Goal: Obtain resource: Download file/media

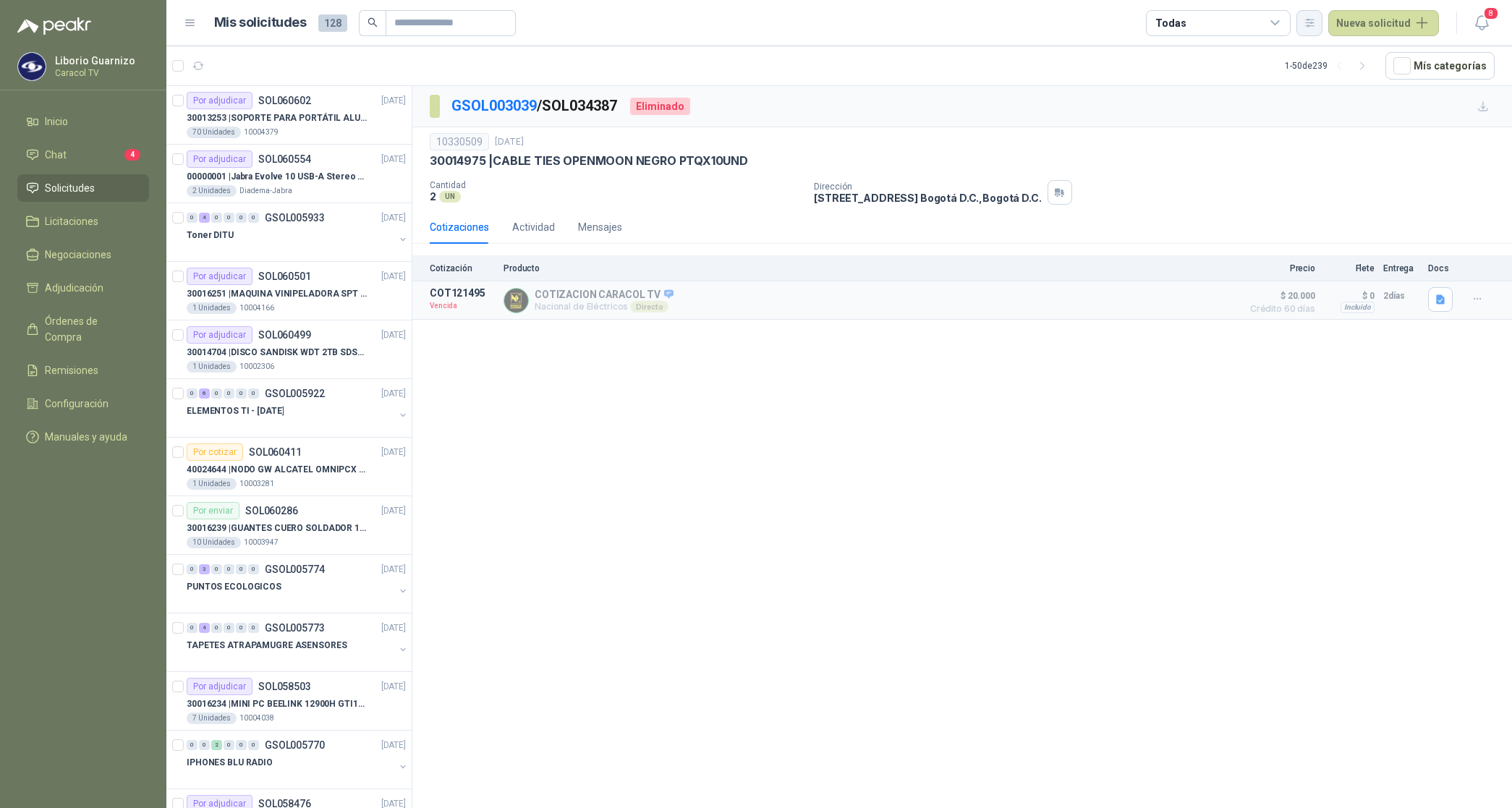
click at [1313, 20] on icon "button" at bounding box center [1309, 22] width 8 height 7
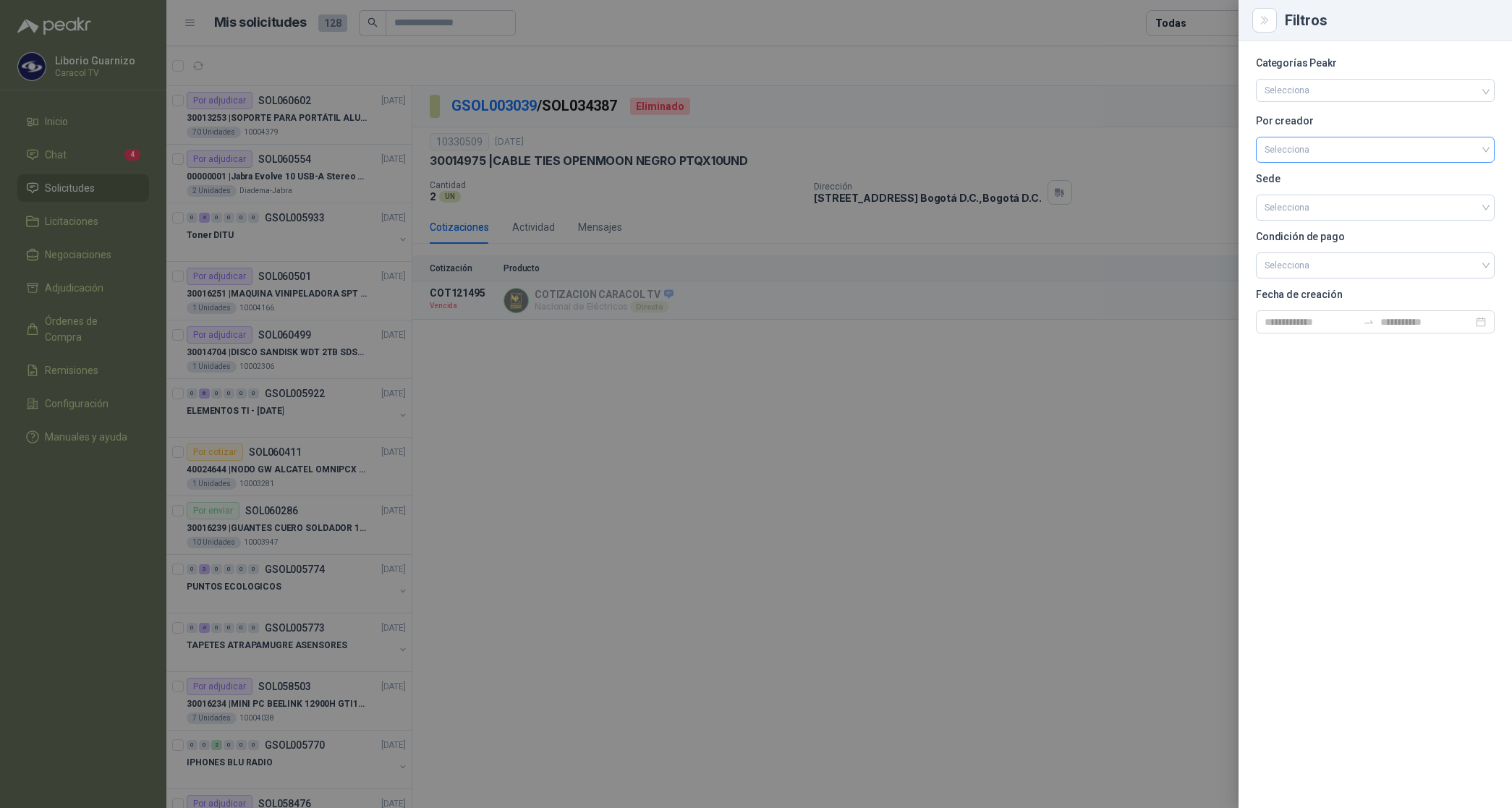
click at [1302, 145] on input "search" at bounding box center [1375, 148] width 221 height 21
click at [1315, 221] on div "[PERSON_NAME]" at bounding box center [1375, 226] width 216 height 16
click at [1202, 25] on div at bounding box center [756, 404] width 1512 height 808
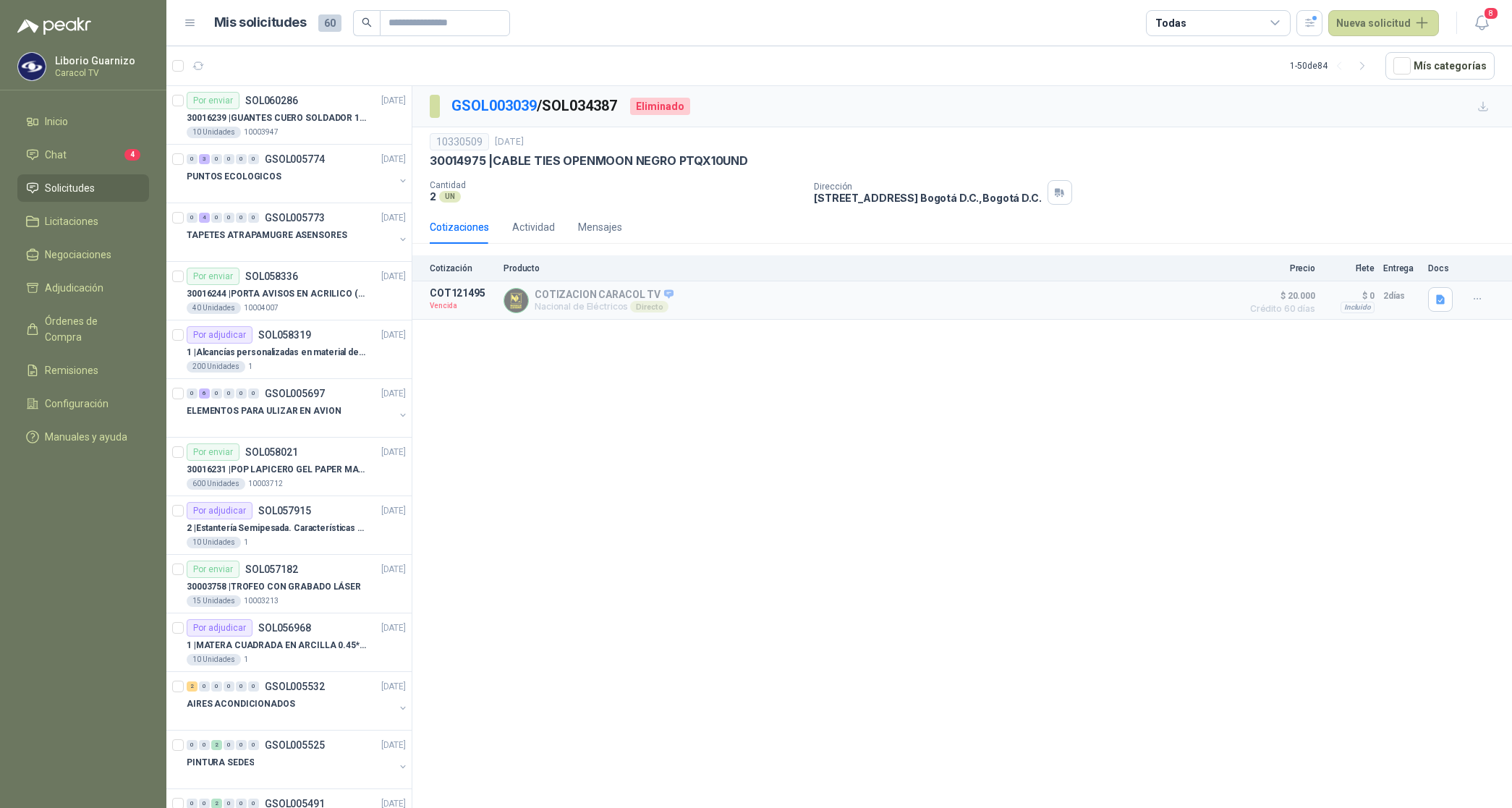
click at [1202, 25] on div "Todas" at bounding box center [1218, 23] width 145 height 26
drag, startPoint x: 1202, startPoint y: 25, endPoint x: 1220, endPoint y: 94, distance: 71.3
click at [1217, 82] on div "2 Por cotizar" at bounding box center [1197, 82] width 69 height 11
drag, startPoint x: 1220, startPoint y: 94, endPoint x: 1220, endPoint y: 106, distance: 12.0
click at [1220, 106] on div "26 Por adjudicar" at bounding box center [1202, 108] width 78 height 11
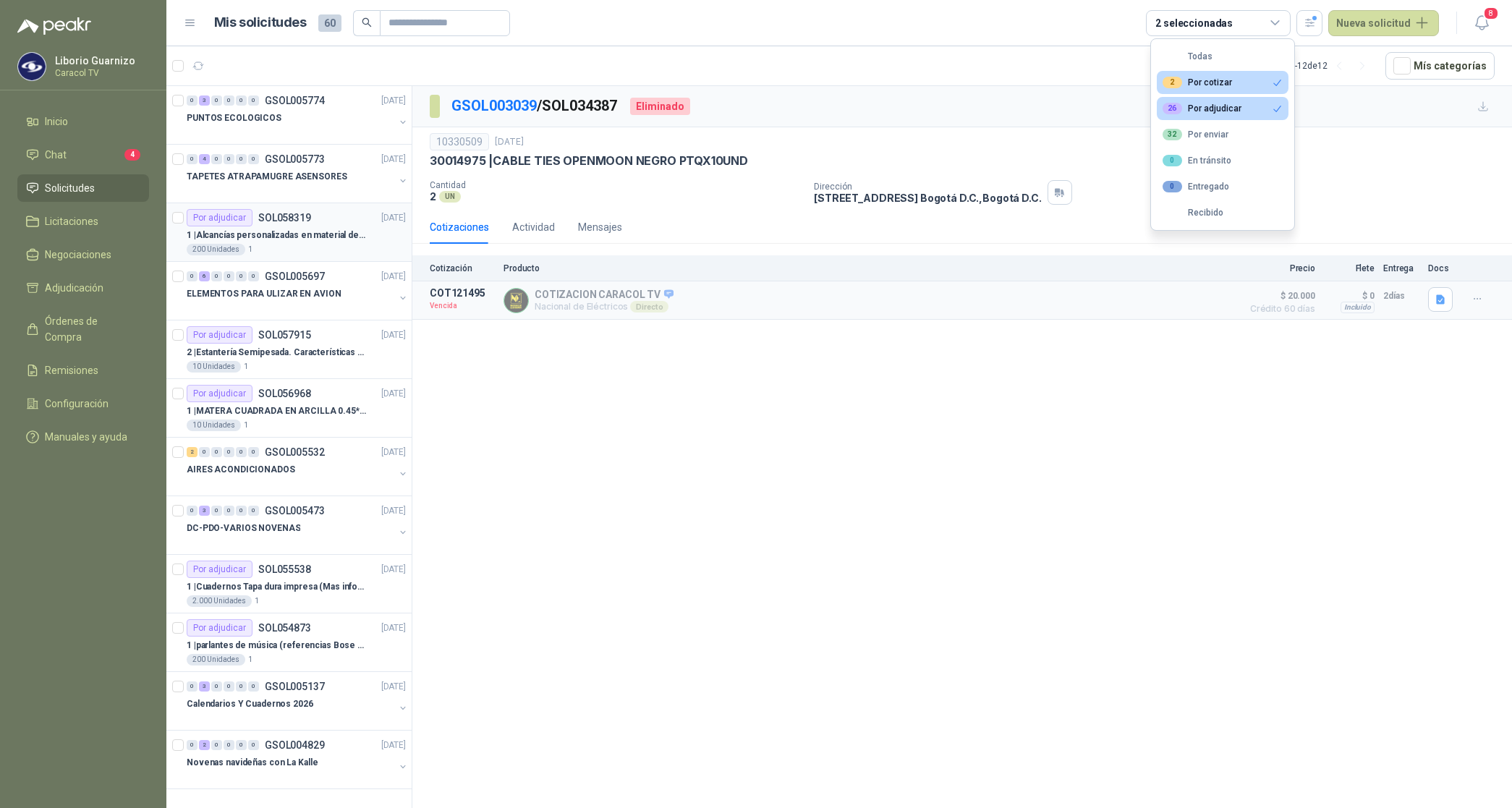
click at [307, 235] on p "1 | Alcancías personalizadas en material de cerámica (VER ADJUNTO)" at bounding box center [276, 235] width 180 height 14
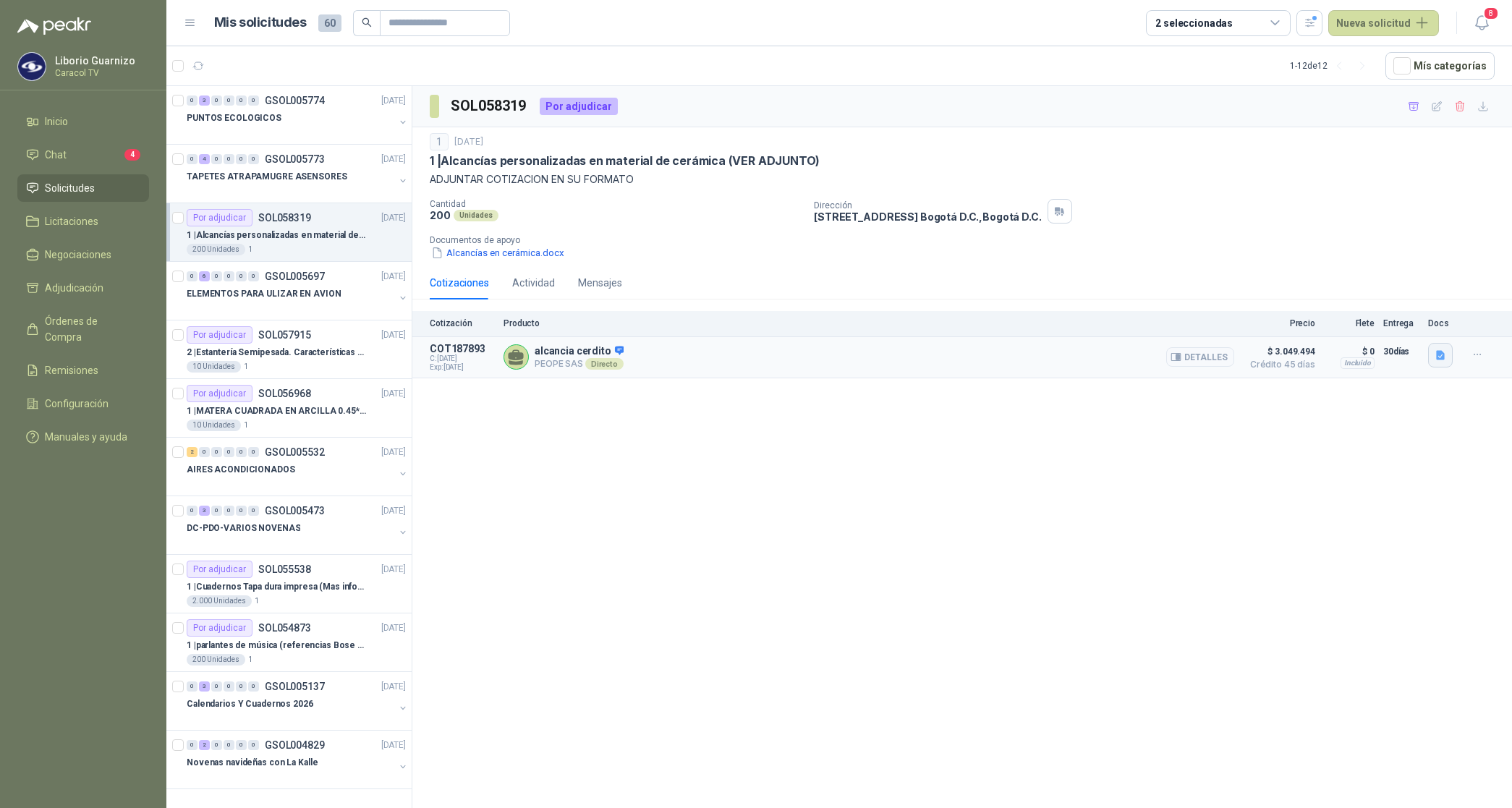
click at [1445, 356] on icon "button" at bounding box center [1440, 355] width 12 height 12
click at [1345, 319] on button "251008 AM-DS Peope_Caracol -Alcancia.pptx.pdf" at bounding box center [1329, 323] width 229 height 15
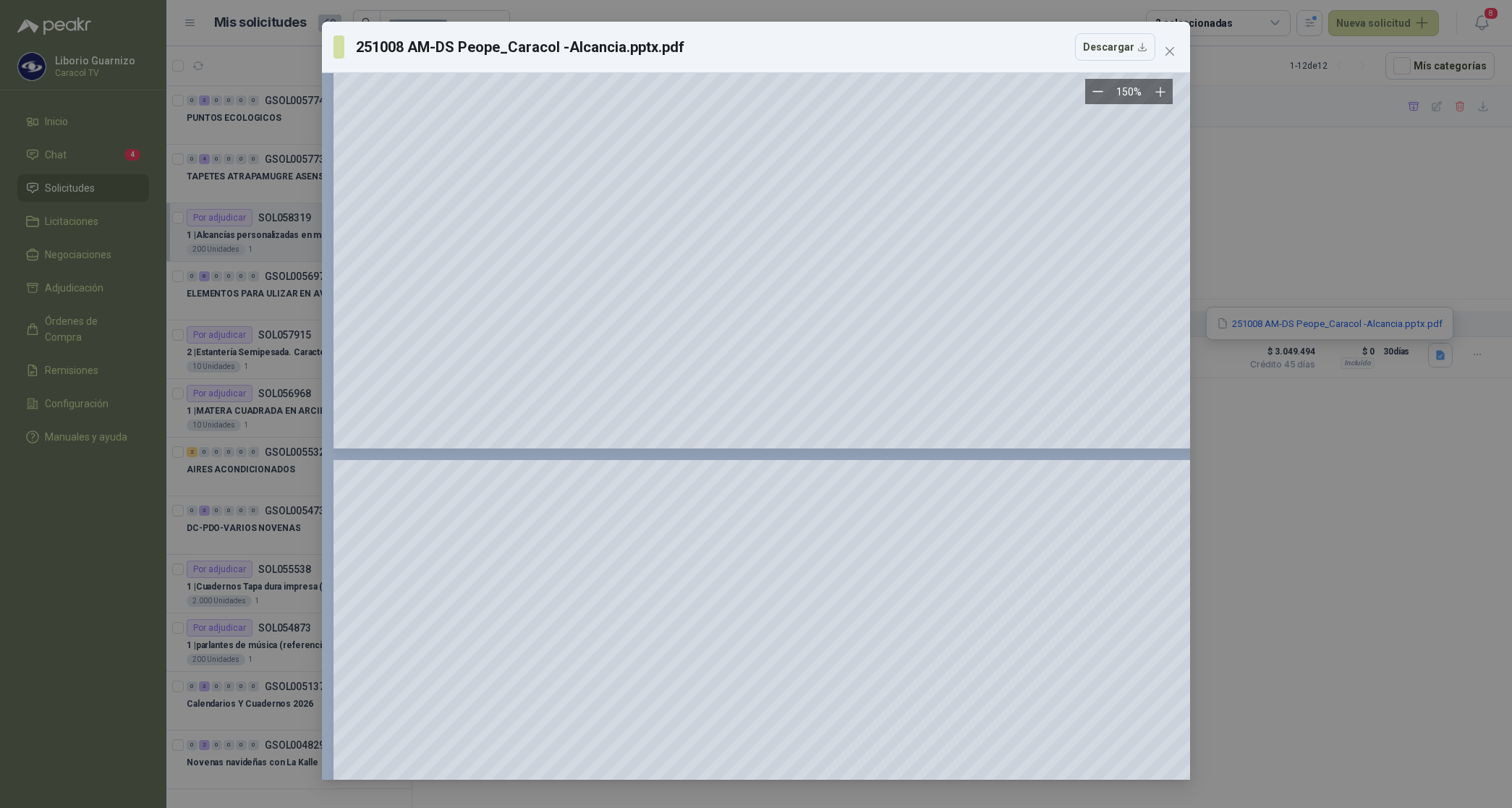
scroll to position [814, 0]
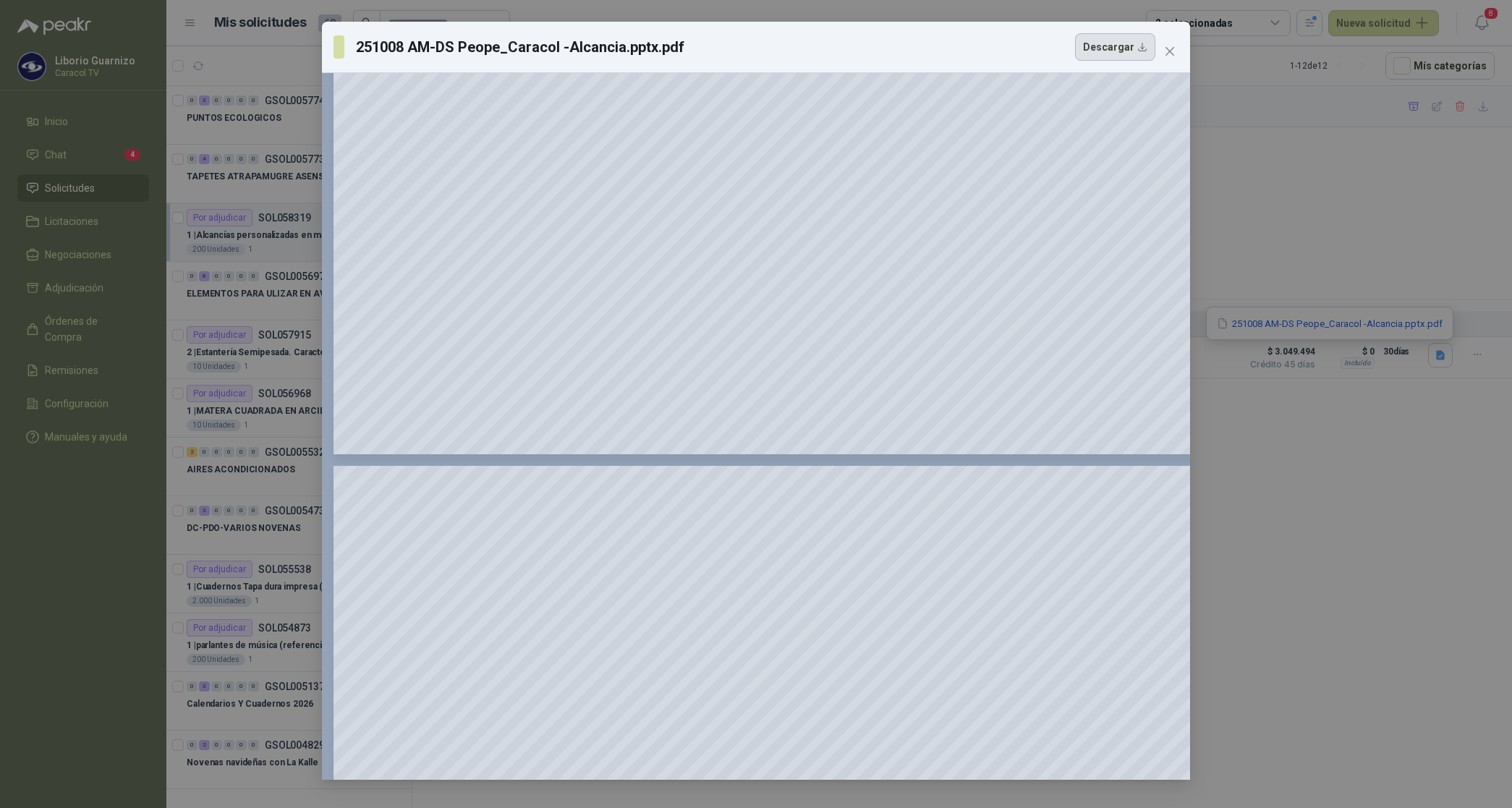
click at [1118, 50] on button "Descargar" at bounding box center [1115, 47] width 80 height 27
